Goal: Navigation & Orientation: Find specific page/section

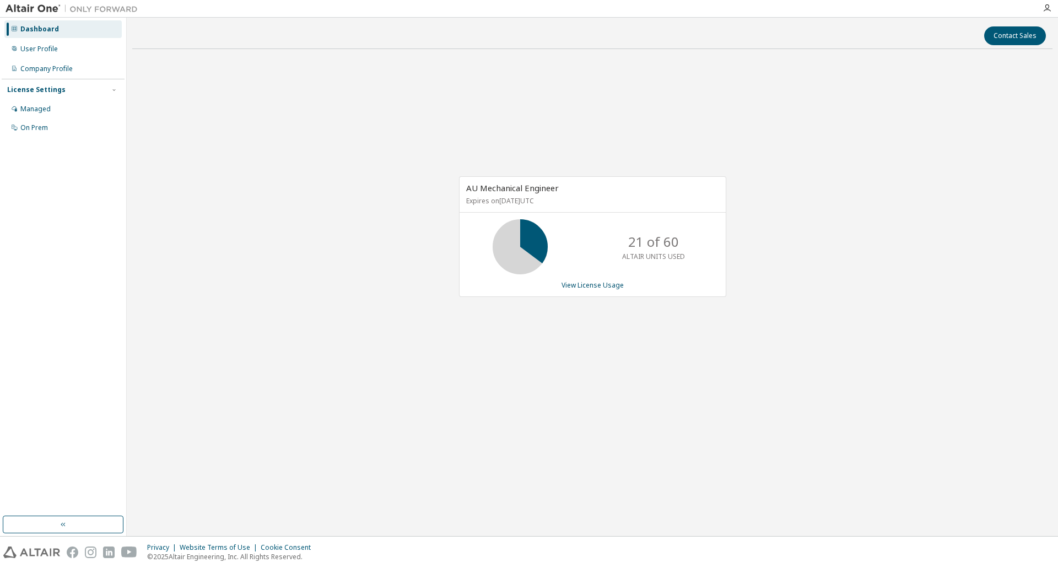
click at [647, 240] on p "21 of 60" at bounding box center [653, 241] width 51 height 19
click at [788, 342] on div "AU Mechanical Engineer Expires on February 16, 2026 UTC 21 of 60 ALTAIR UNITS U…" at bounding box center [592, 242] width 920 height 369
drag, startPoint x: 797, startPoint y: 351, endPoint x: 809, endPoint y: 388, distance: 38.8
click at [809, 388] on div "AU Mechanical Engineer Expires on February 16, 2026 UTC 21 of 60 ALTAIR UNITS U…" at bounding box center [592, 242] width 920 height 369
click at [857, 143] on div "AU Mechanical Engineer Expires on February 16, 2026 UTC 51 of 60 ALTAIR UNITS U…" at bounding box center [592, 242] width 920 height 369
